Goal: Task Accomplishment & Management: Manage account settings

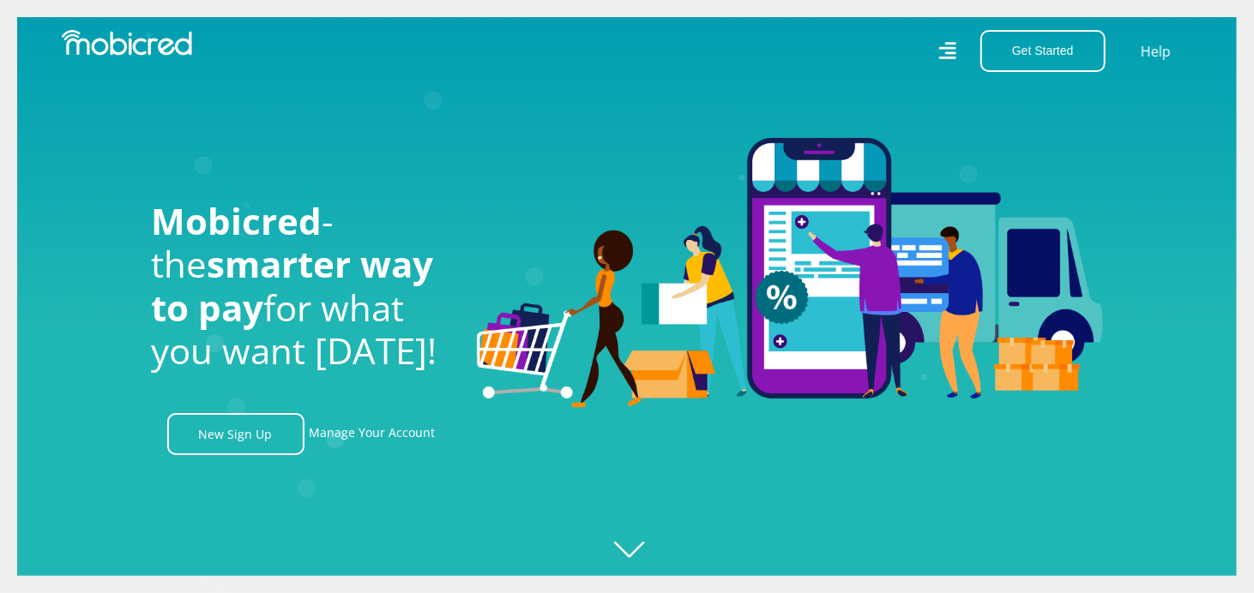
scroll to position [0, 3910]
click at [354, 438] on link "Manage Your Account" at bounding box center [373, 434] width 126 height 42
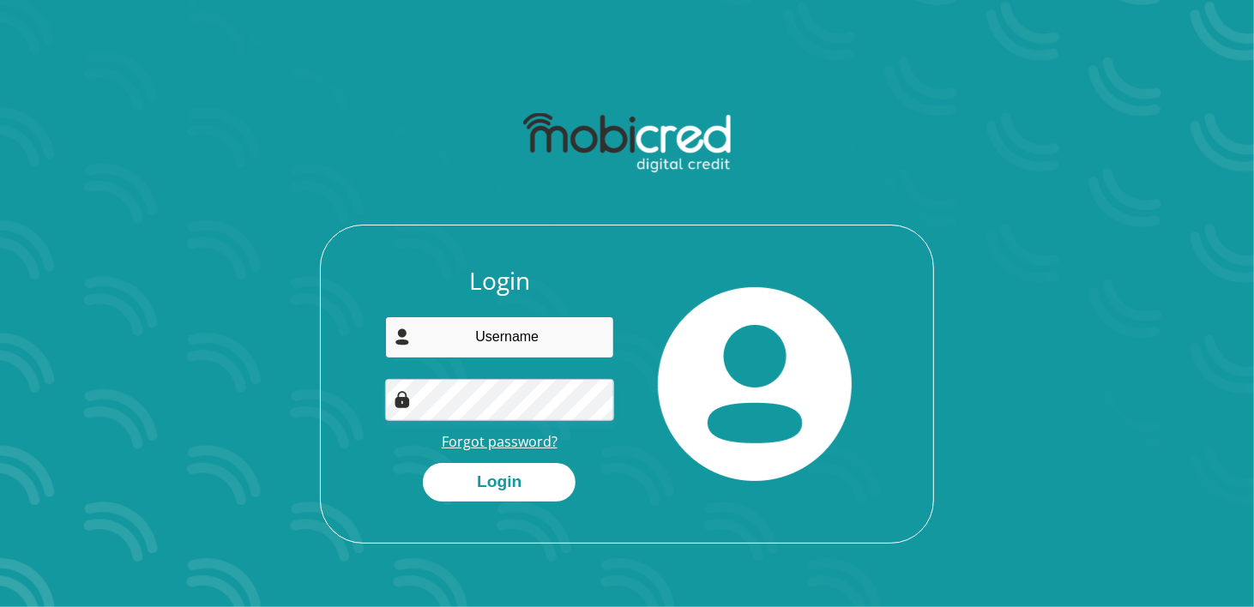
type input "zukieracaza@gmail.com"
click at [474, 445] on link "Forgot password?" at bounding box center [500, 441] width 116 height 19
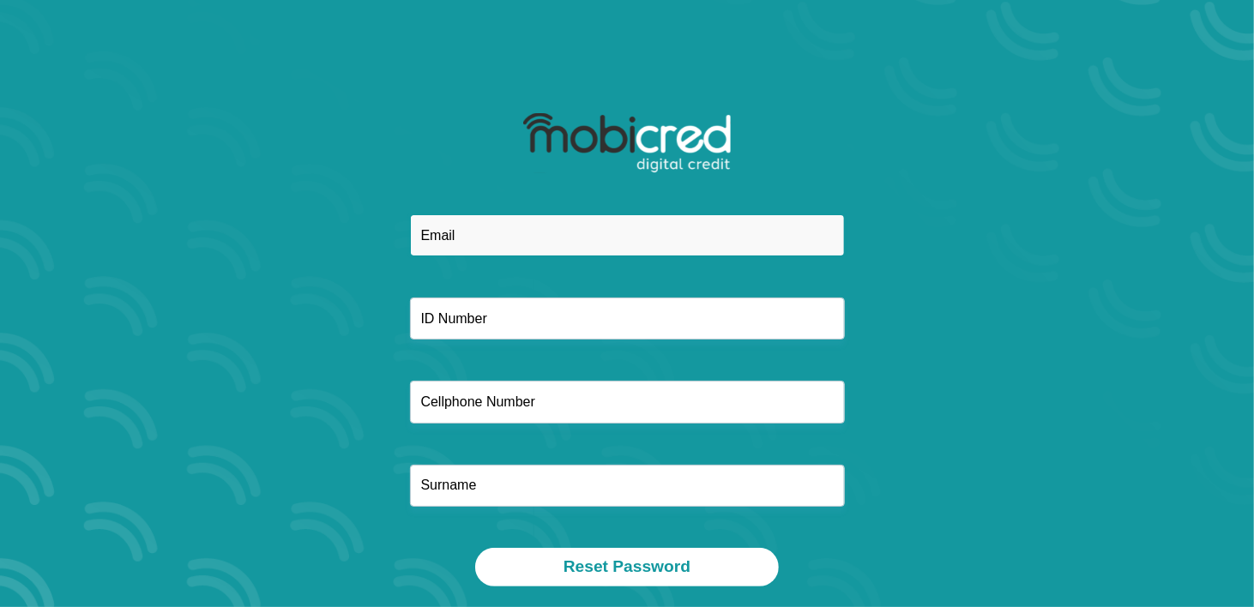
click at [455, 231] on input "email" at bounding box center [627, 235] width 435 height 42
type input "zukieracaza@gmail.com"
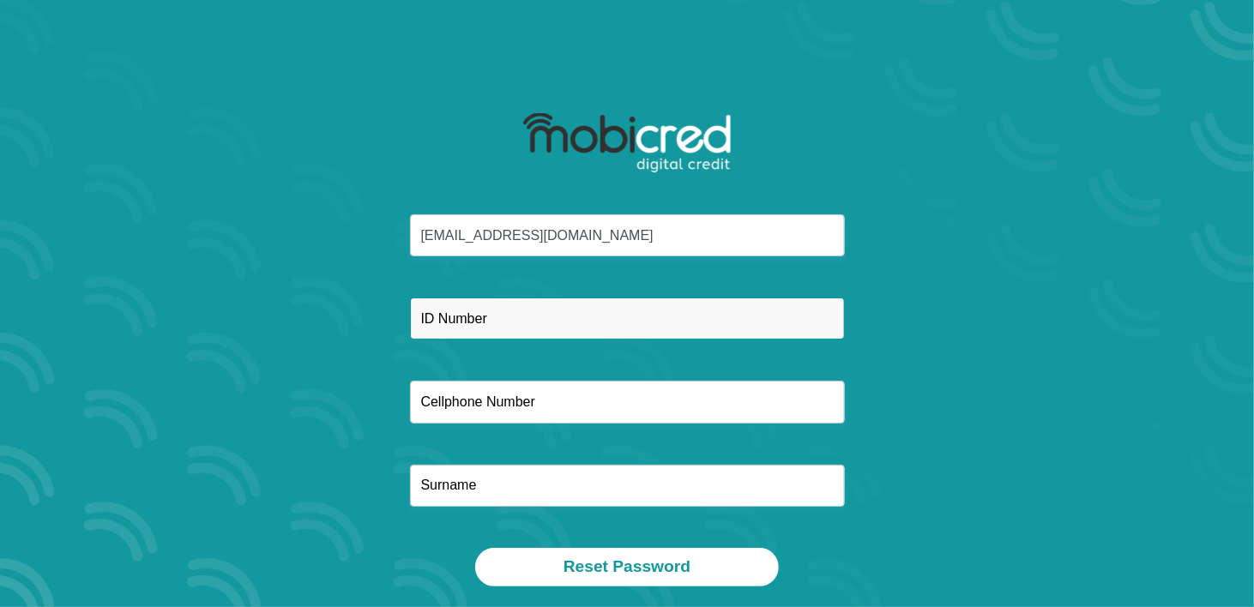
click at [525, 322] on input "text" at bounding box center [627, 319] width 435 height 42
type input "7910010665084"
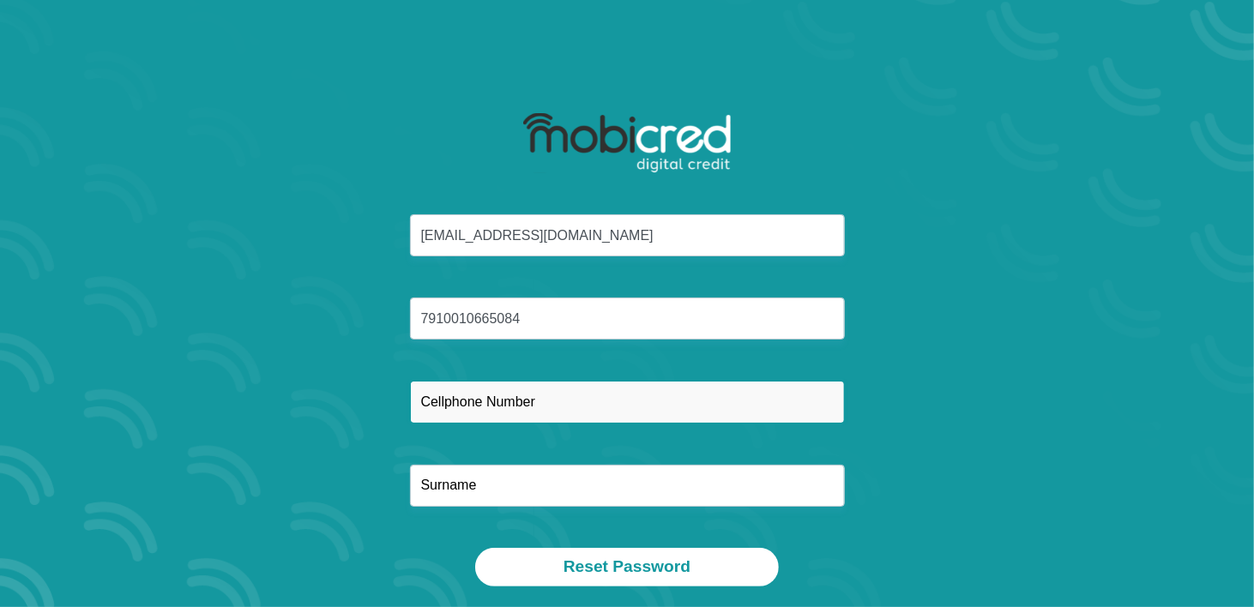
click at [551, 397] on input "text" at bounding box center [627, 402] width 435 height 42
type input "0726399330"
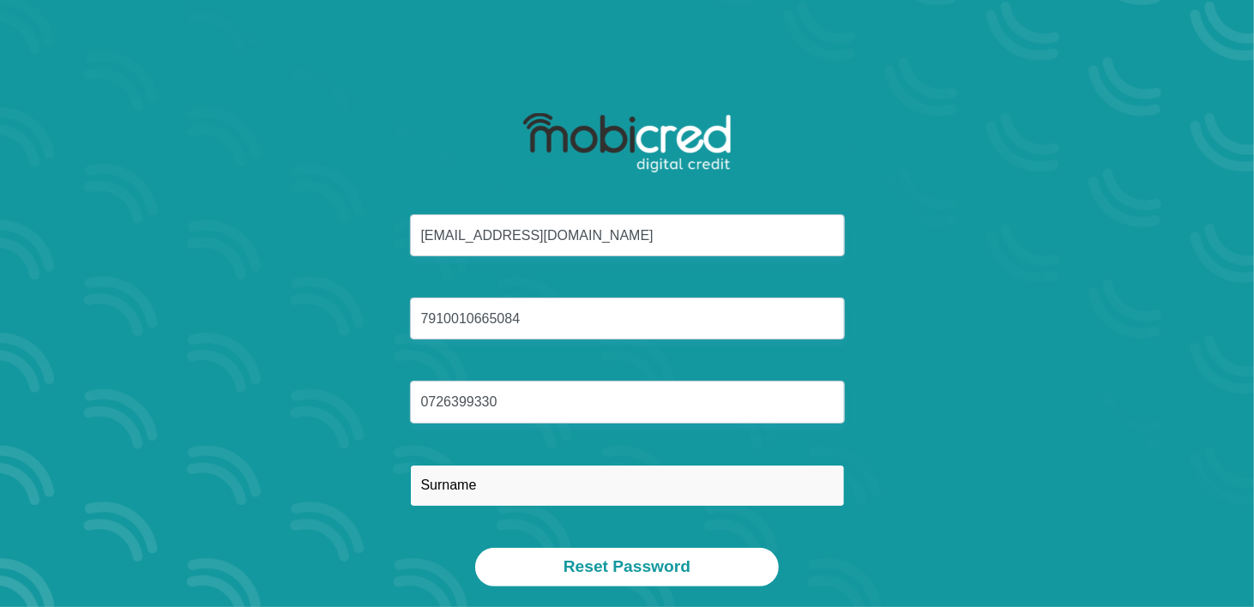
type input "Racaza"
click at [553, 496] on input "Racaza" at bounding box center [627, 486] width 435 height 42
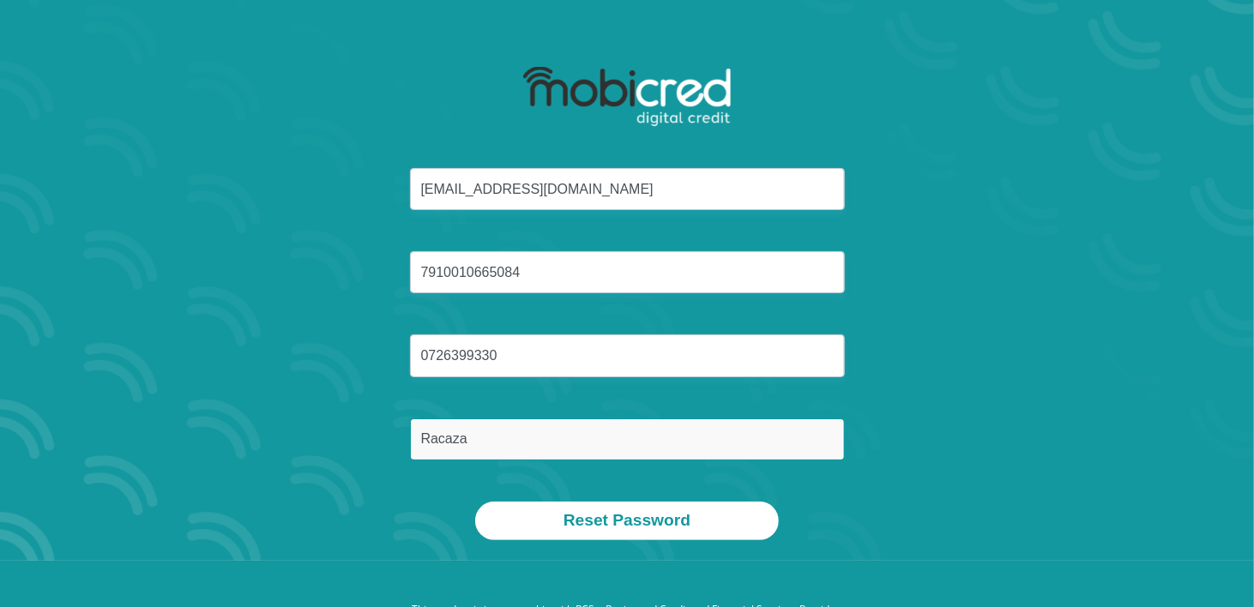
scroll to position [57, 0]
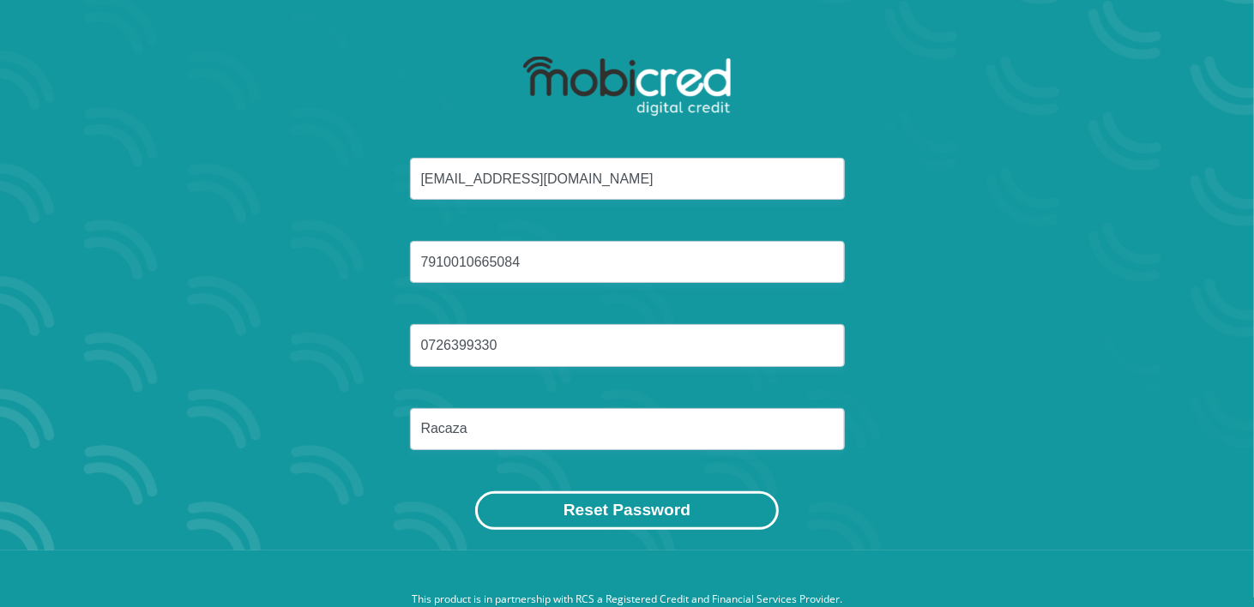
click at [676, 498] on button "Reset Password" at bounding box center [627, 510] width 304 height 39
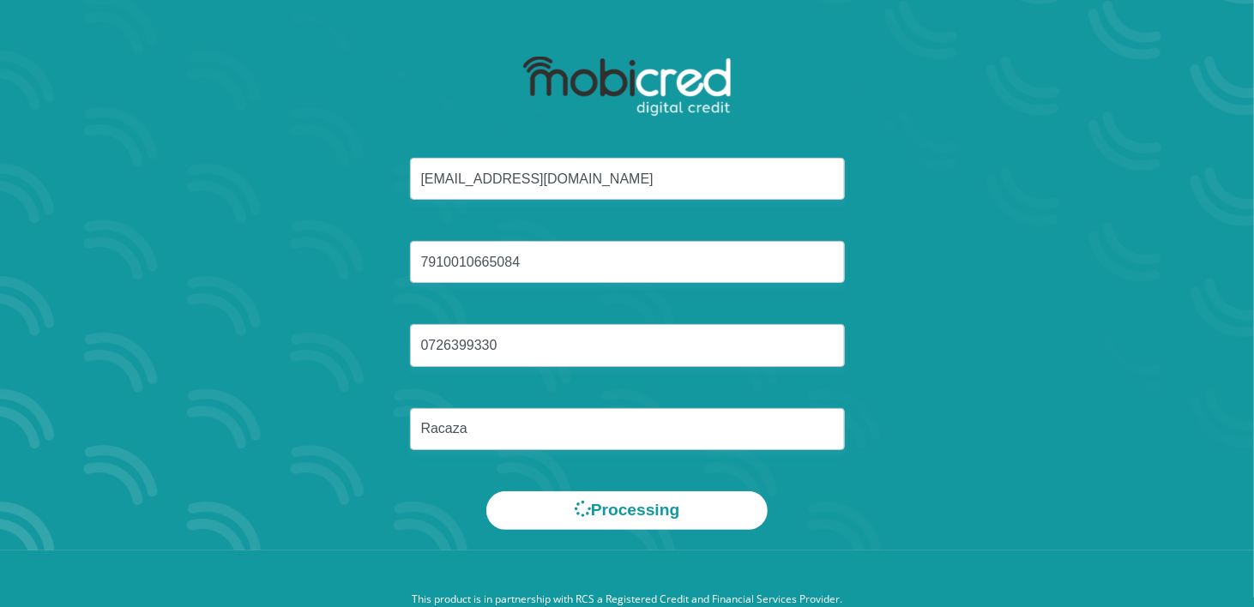
scroll to position [0, 0]
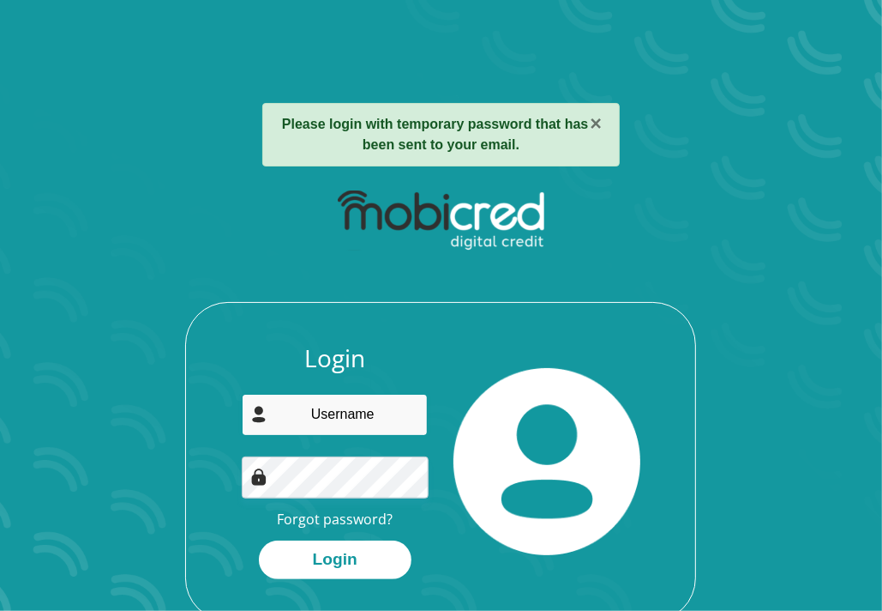
type input "[EMAIL_ADDRESS][DOMAIN_NAME]"
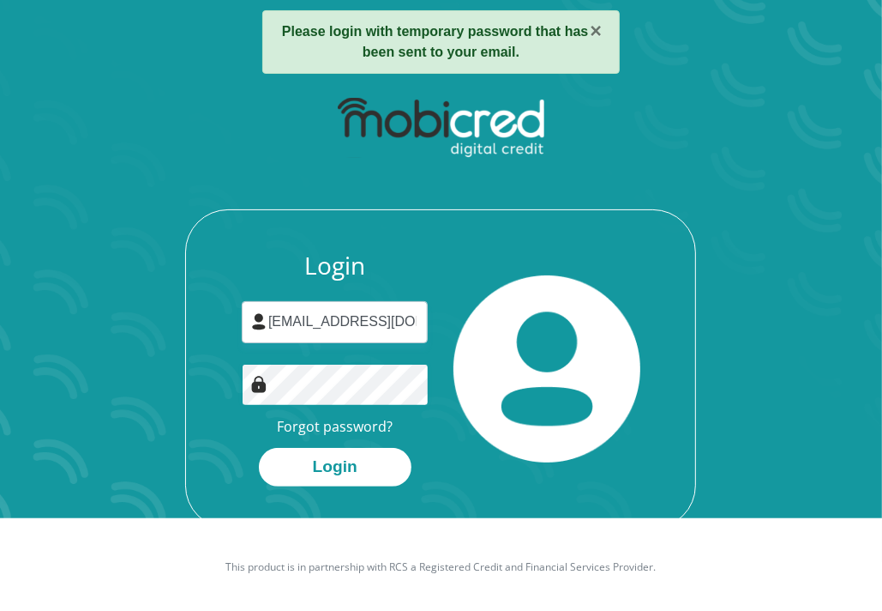
scroll to position [97, 0]
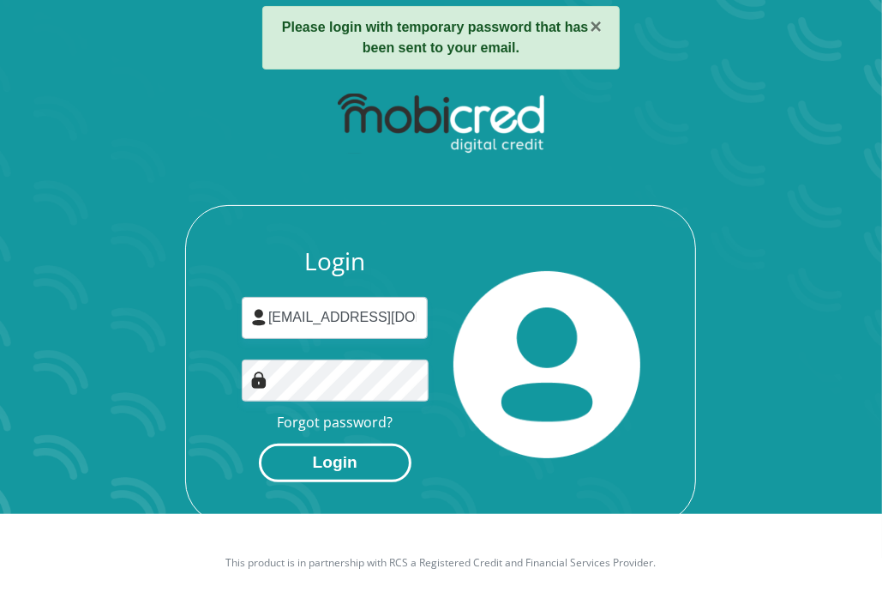
click at [365, 463] on button "Login" at bounding box center [335, 462] width 153 height 39
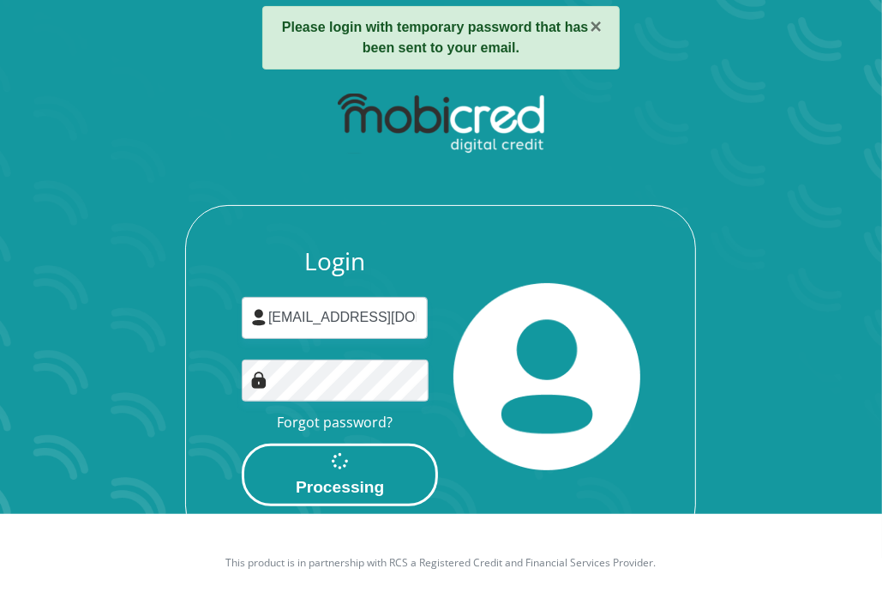
scroll to position [0, 0]
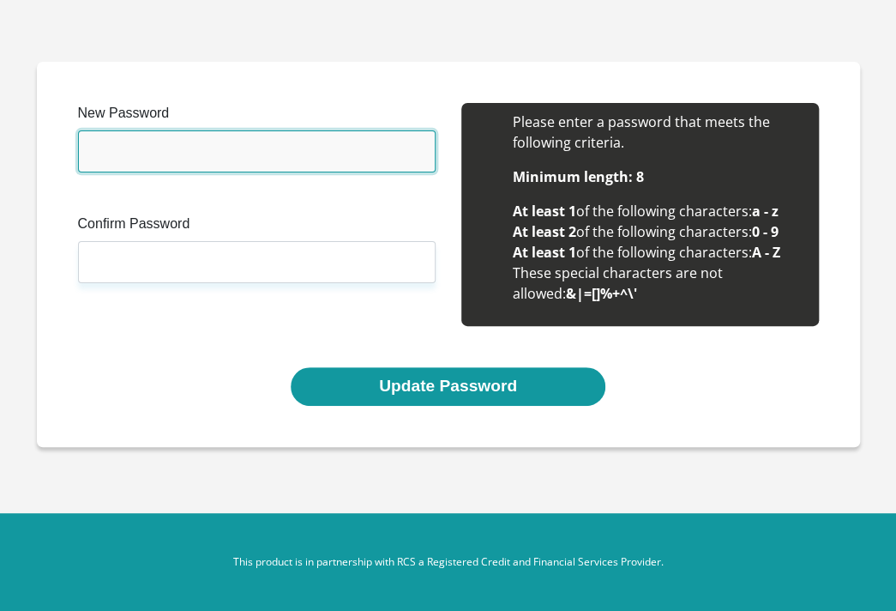
click at [111, 145] on input "New Password" at bounding box center [257, 151] width 358 height 42
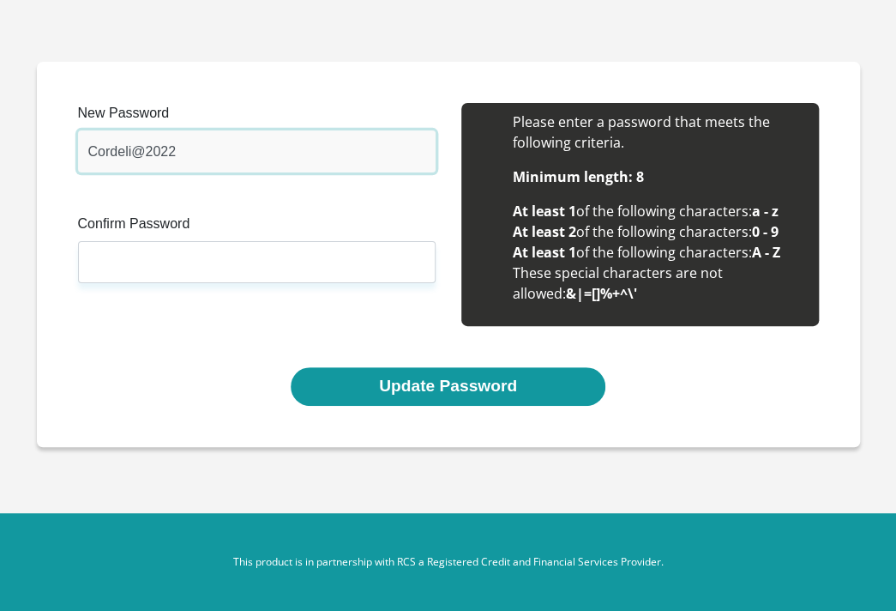
type input "Cordeli@2022"
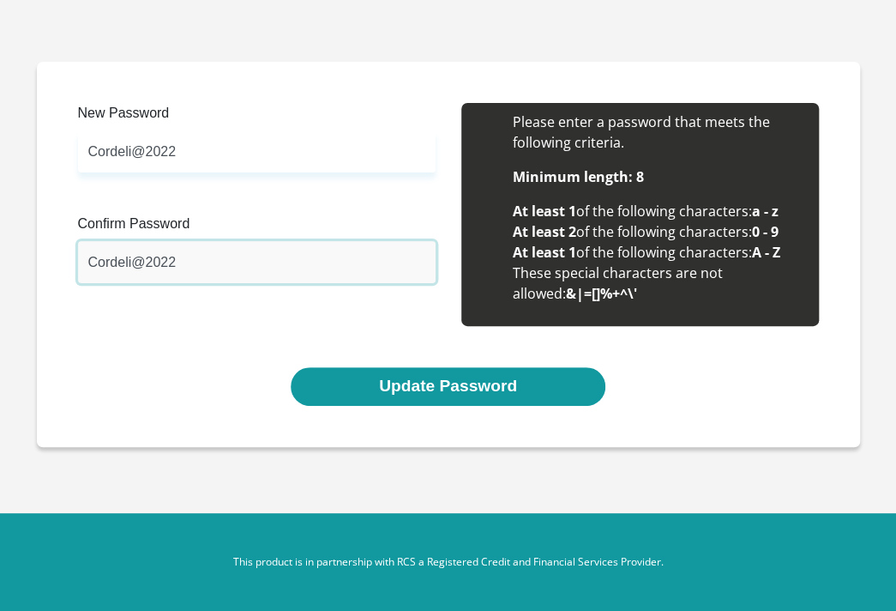
type input "Cordeli@2022"
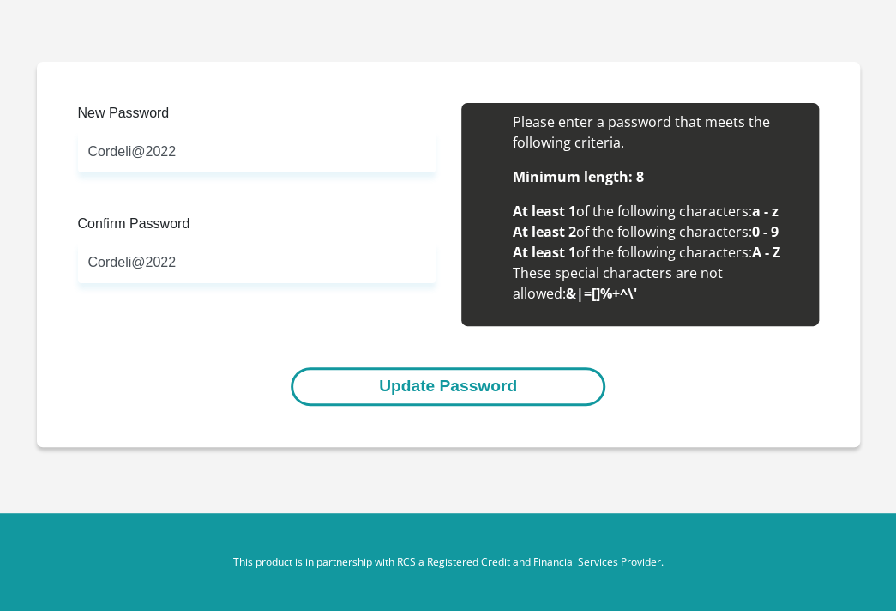
click at [394, 397] on button "Update Password" at bounding box center [448, 386] width 315 height 39
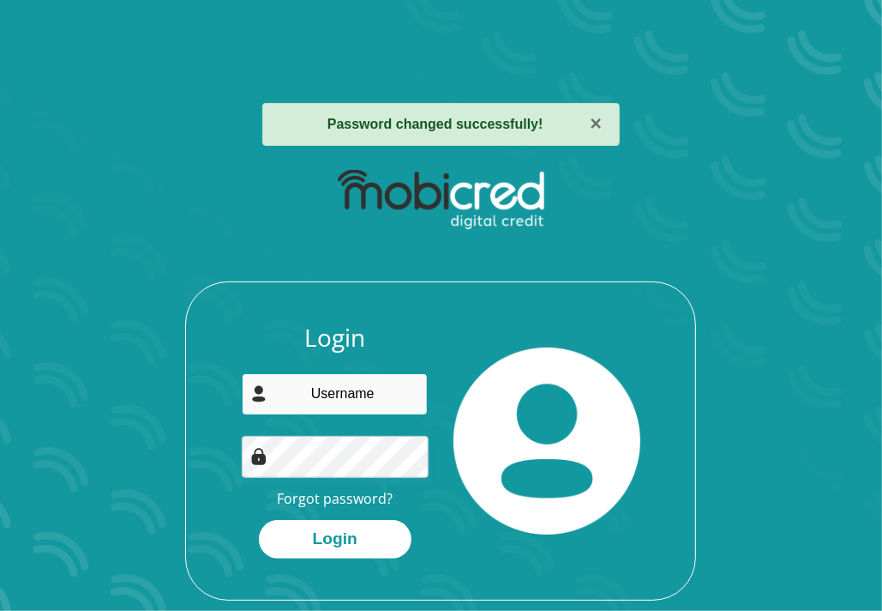
type input "[EMAIL_ADDRESS][DOMAIN_NAME]"
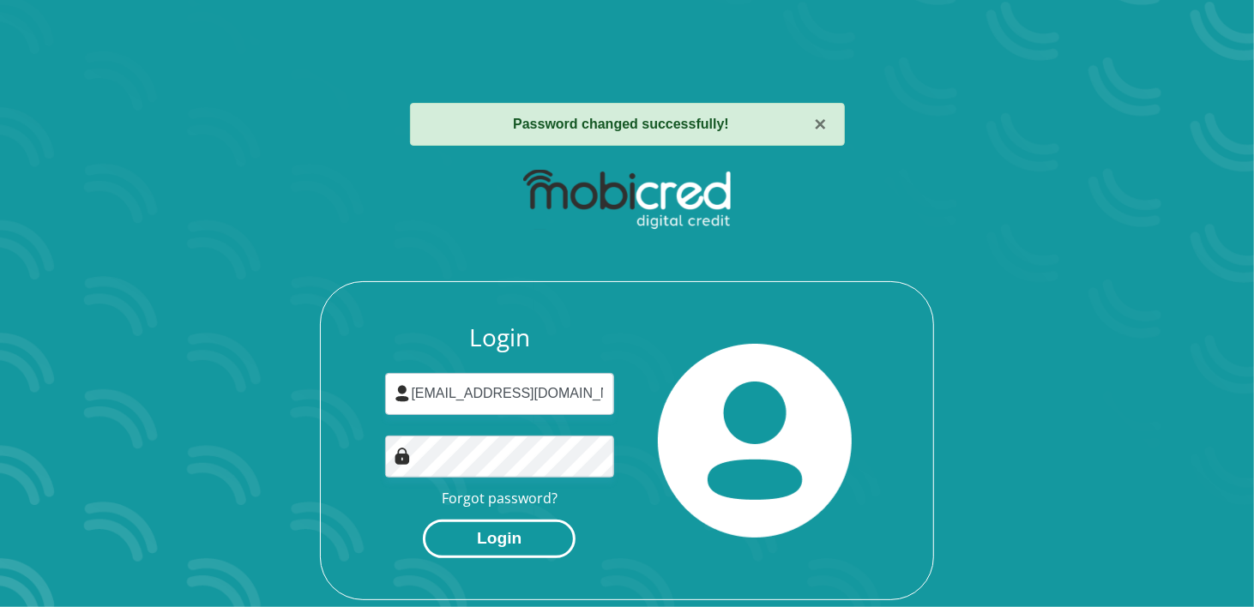
click at [504, 527] on button "Login" at bounding box center [499, 539] width 153 height 39
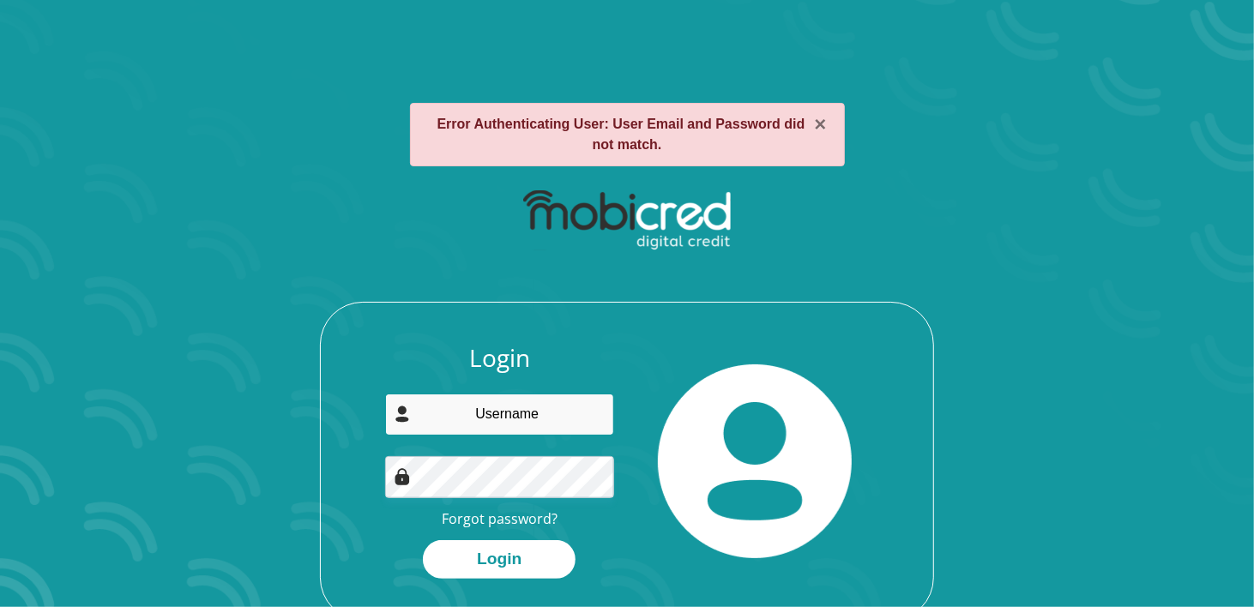
type input "[EMAIL_ADDRESS][DOMAIN_NAME]"
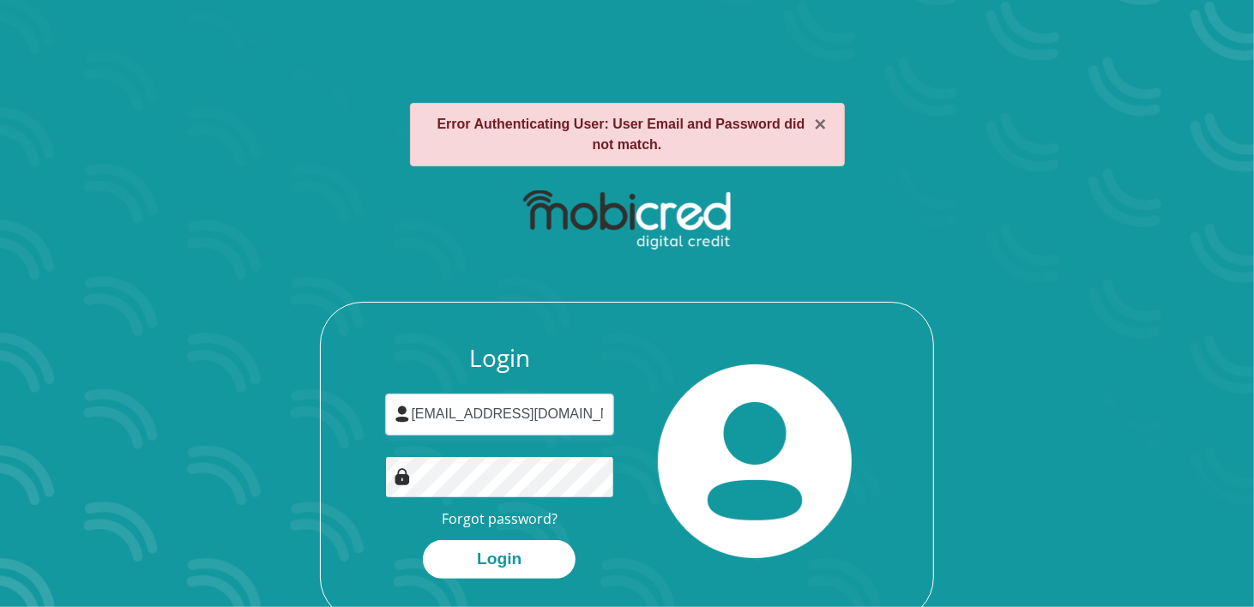
click at [423, 540] on button "Login" at bounding box center [499, 559] width 153 height 39
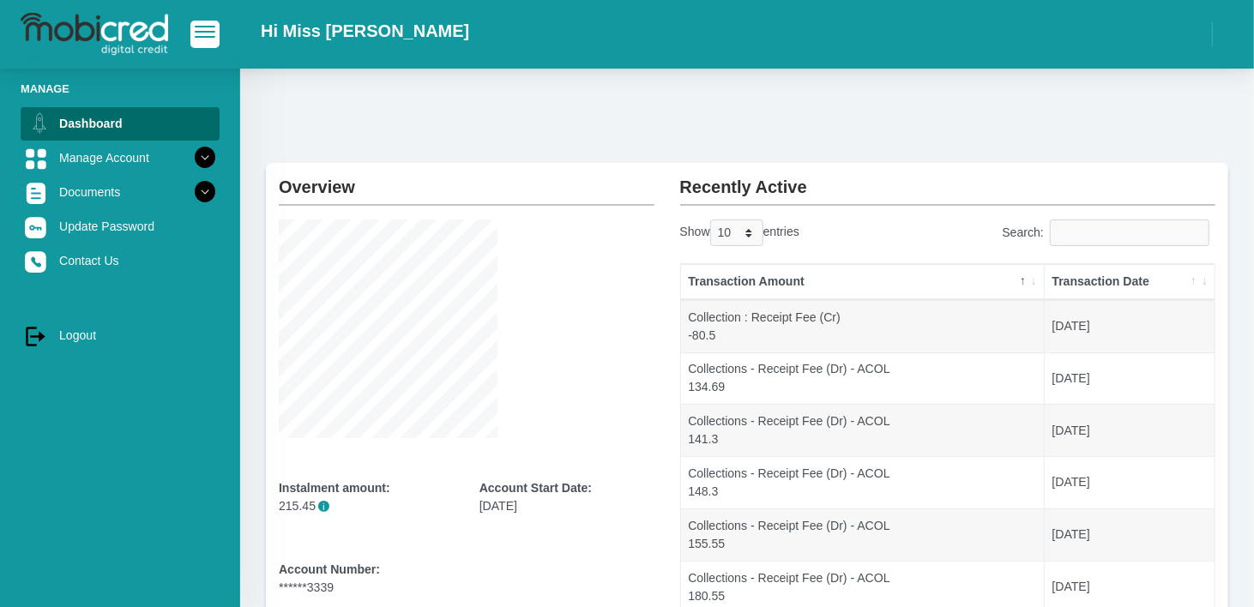
click at [565, 244] on div at bounding box center [467, 329] width 376 height 219
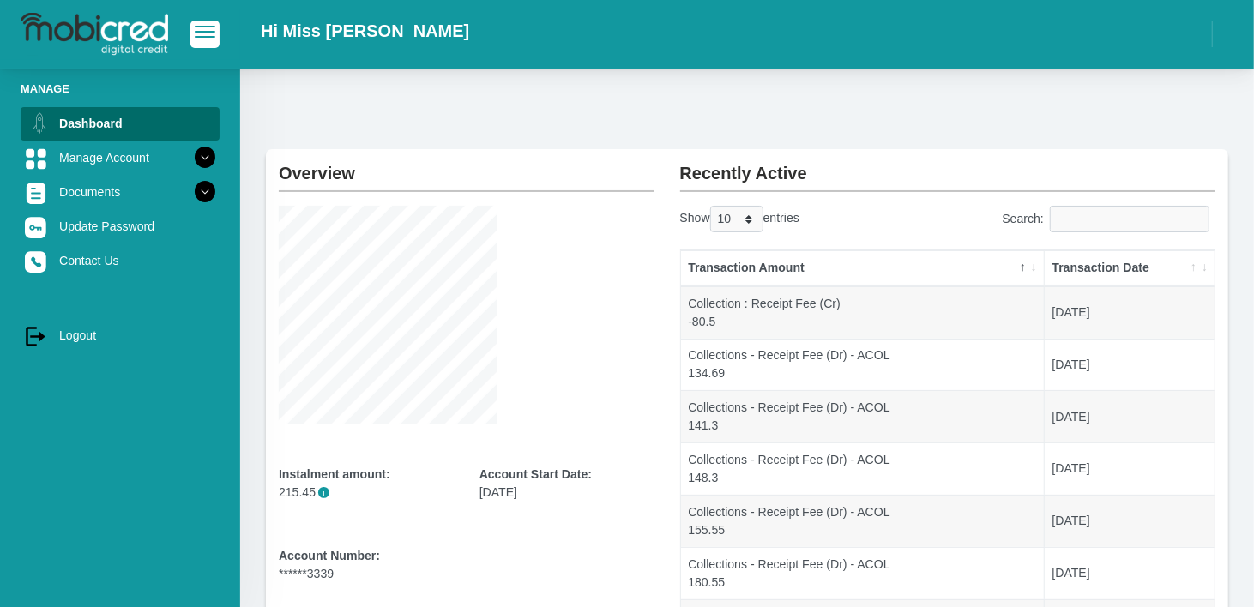
scroll to position [12, 0]
click at [750, 221] on select "10 25 50 100" at bounding box center [736, 221] width 53 height 27
select select "100"
click at [712, 208] on select "10 25 50 100" at bounding box center [736, 221] width 53 height 27
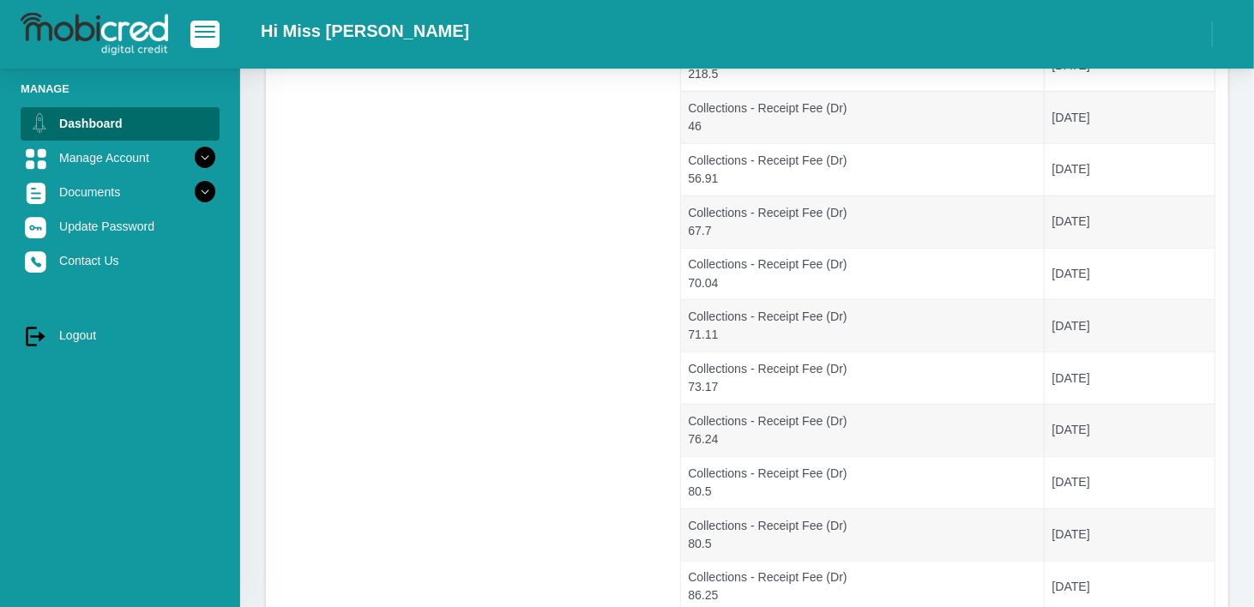
scroll to position [561, 0]
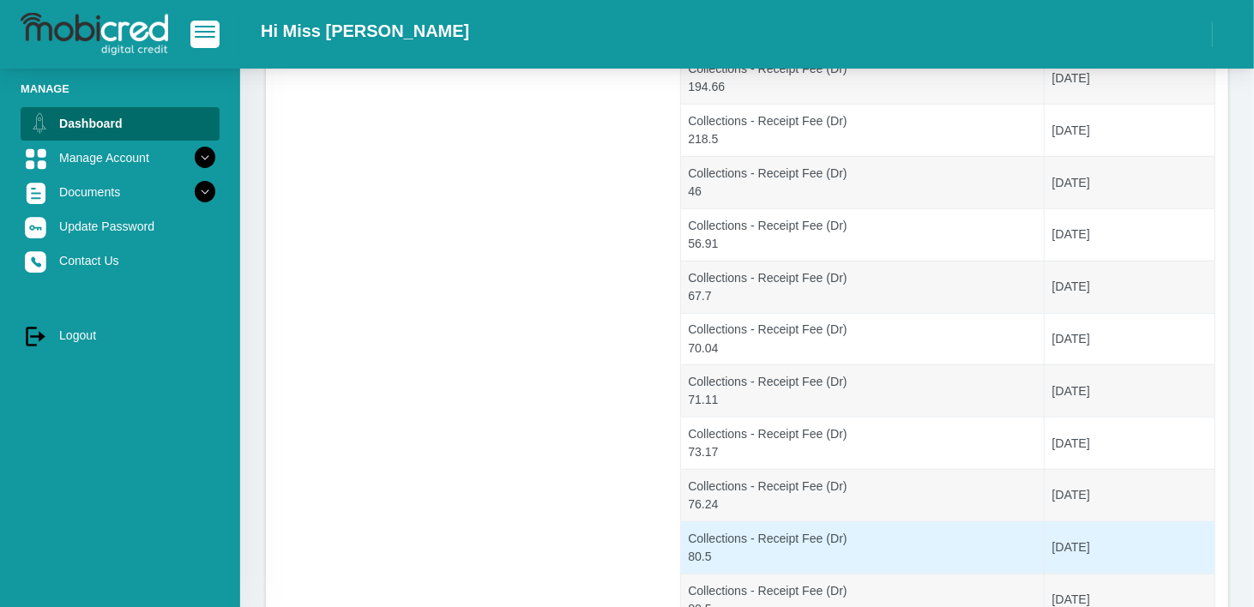
click at [744, 521] on td "Collections - Receipt Fee (Dr) 80.5" at bounding box center [863, 547] width 364 height 52
click at [1083, 551] on td "[DATE]" at bounding box center [1130, 547] width 170 height 52
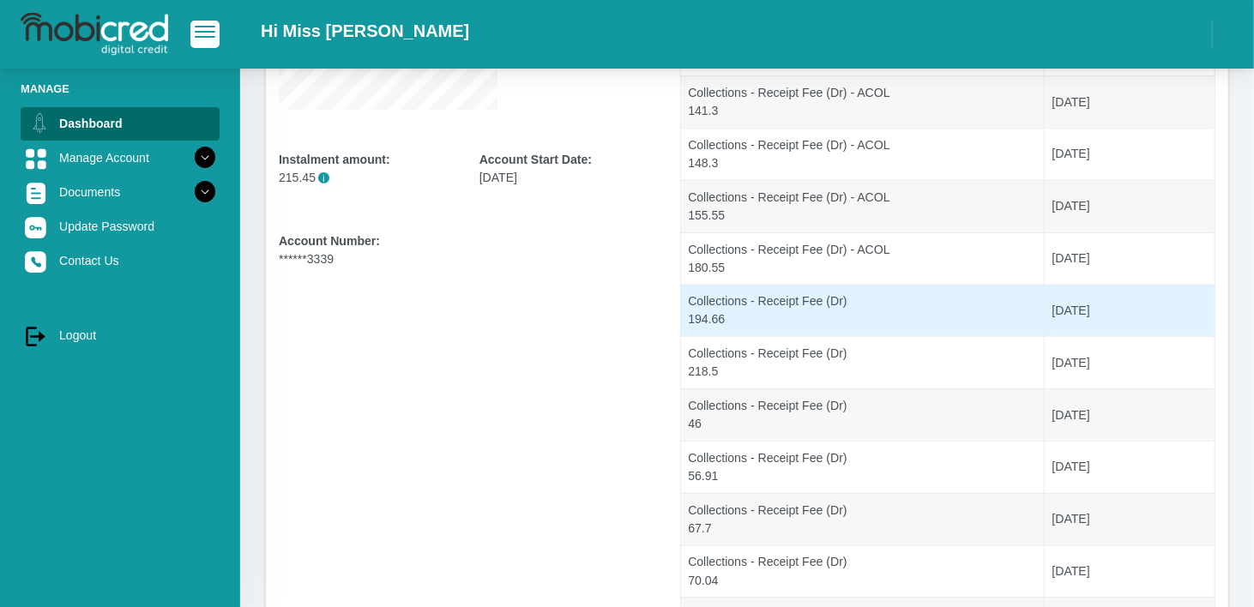
scroll to position [304, 0]
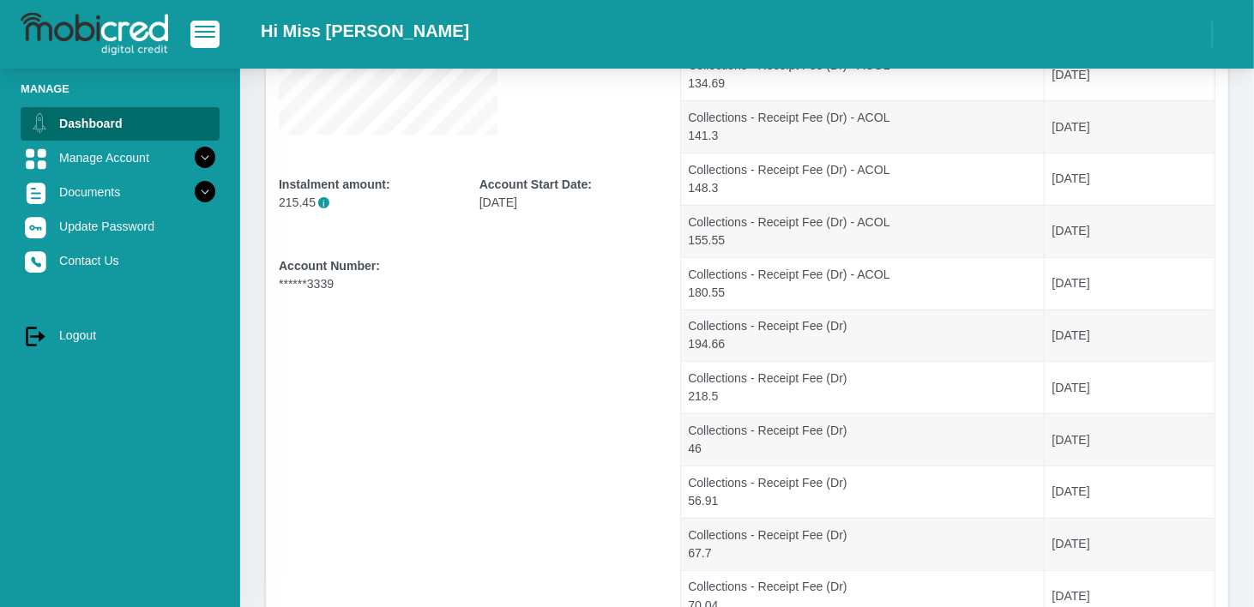
click at [304, 206] on p "215.45 i" at bounding box center [366, 203] width 175 height 18
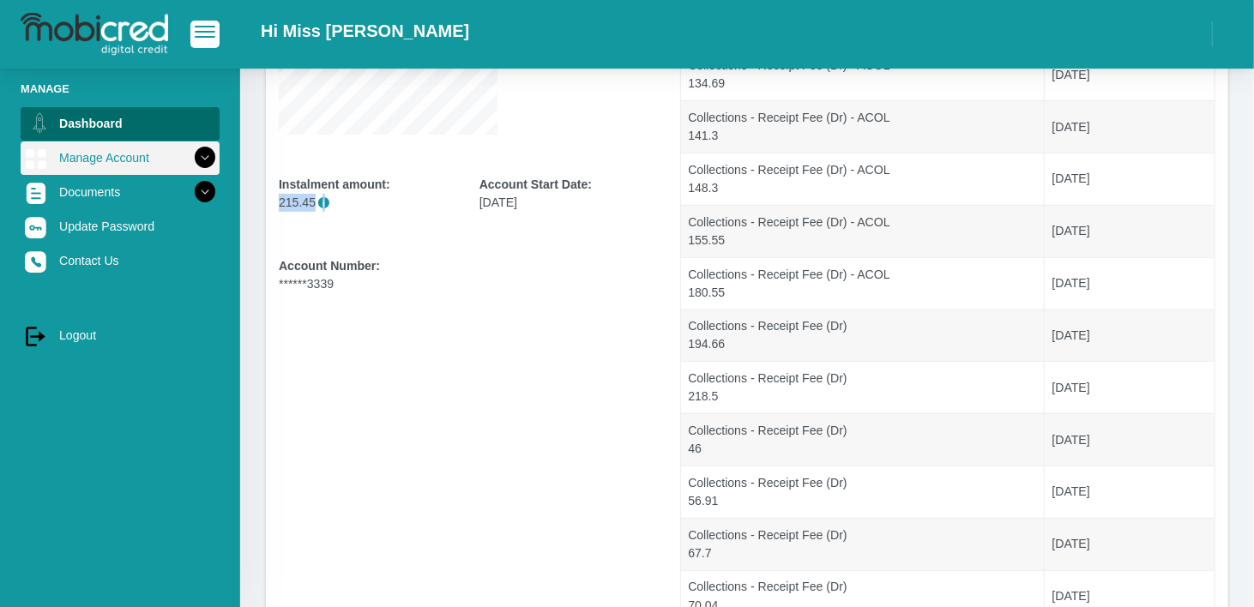
click at [109, 167] on link "Manage Account" at bounding box center [120, 157] width 199 height 33
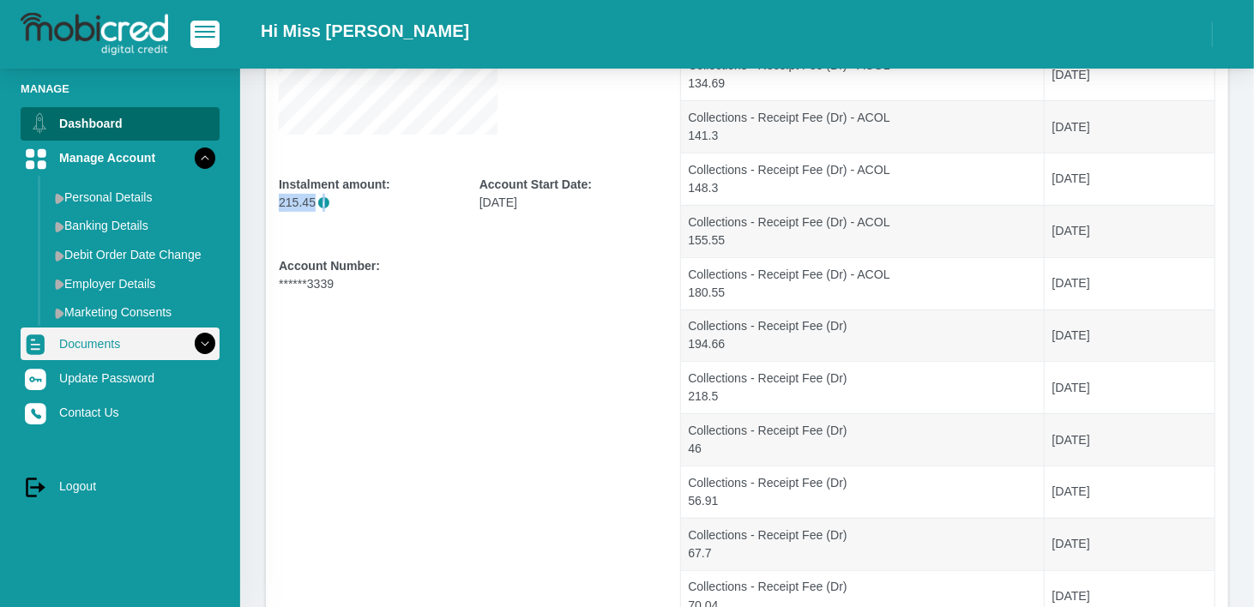
click at [93, 358] on link "Documents" at bounding box center [120, 344] width 199 height 33
